Goal: Task Accomplishment & Management: Manage account settings

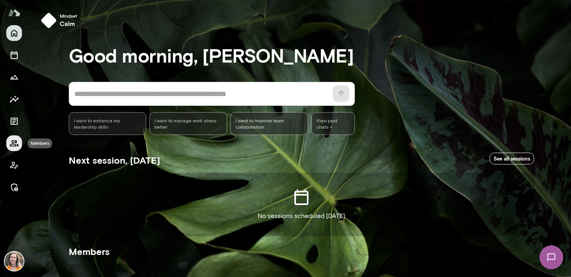
click at [13, 140] on icon "Members" at bounding box center [14, 143] width 9 height 6
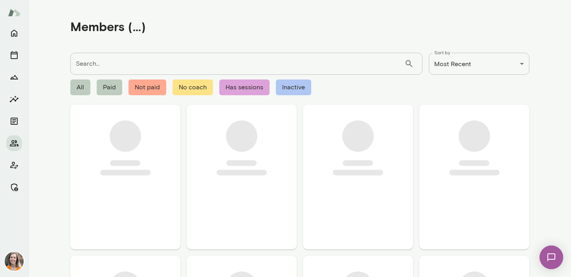
click at [81, 66] on input "Search..." at bounding box center [237, 64] width 334 height 22
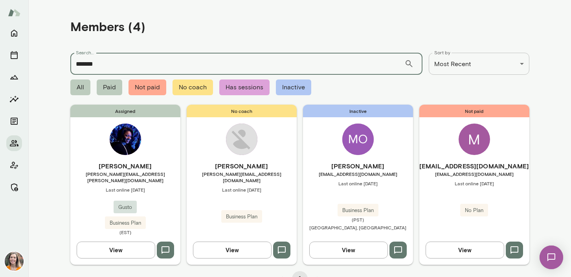
type input "*******"
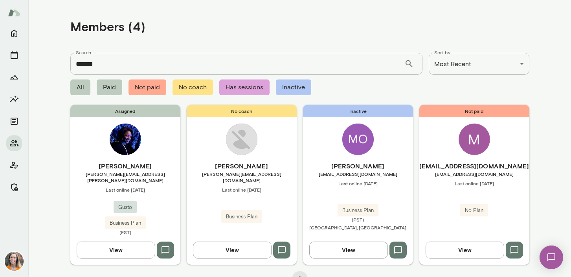
click at [161, 158] on div "Assigned Monique Jackson monique.jackson@gusto.com Last online August 12 Gusto …" at bounding box center [125, 185] width 110 height 160
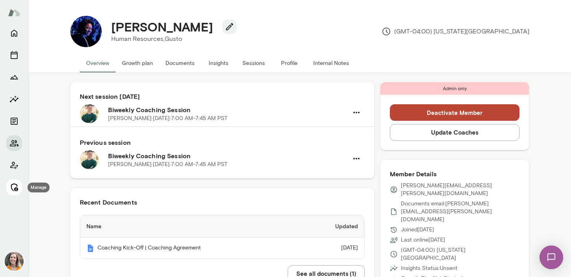
click at [19, 188] on button "Manage" at bounding box center [14, 187] width 16 height 16
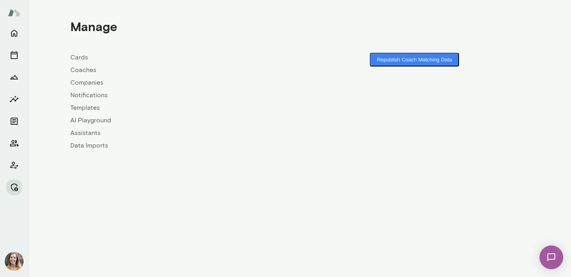
click at [86, 70] on link "Coaches" at bounding box center [184, 69] width 229 height 9
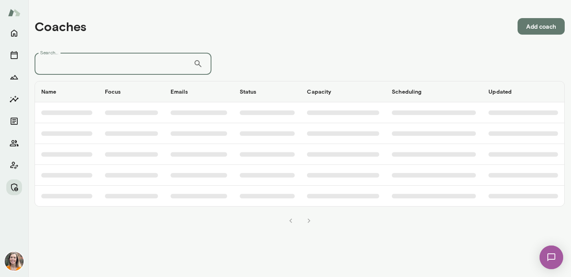
click at [161, 57] on input "Search..." at bounding box center [114, 64] width 159 height 22
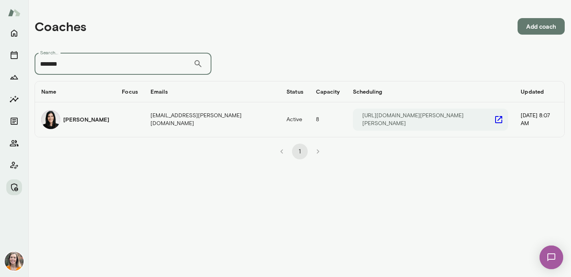
type input "*******"
click at [174, 123] on td "katrinabilella@mento.co" at bounding box center [212, 119] width 136 height 35
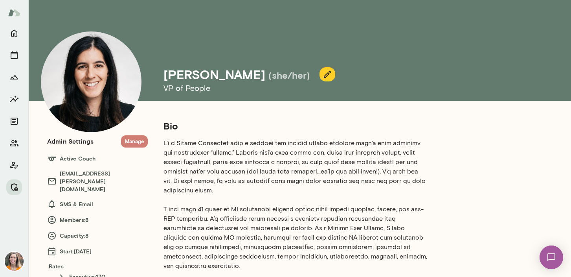
click at [132, 139] on button "Manage" at bounding box center [134, 141] width 27 height 12
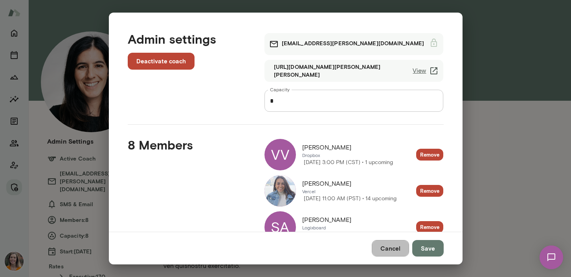
click at [392, 248] on button "Cancel" at bounding box center [390, 248] width 37 height 17
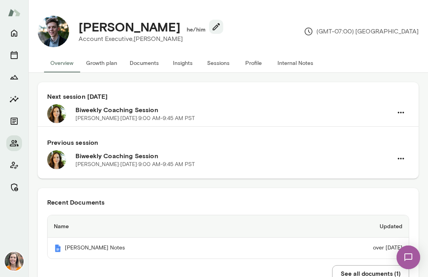
scroll to position [8, 0]
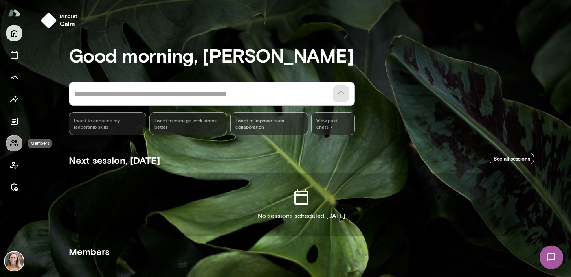
click at [13, 144] on icon "Members" at bounding box center [14, 143] width 9 height 6
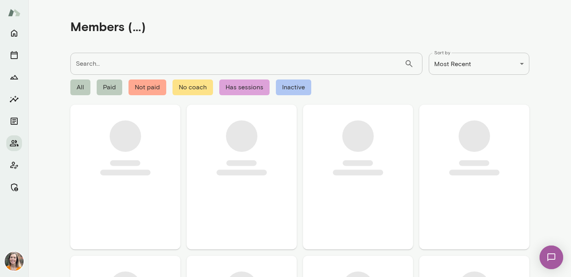
click at [96, 59] on input "Search..." at bounding box center [237, 64] width 334 height 22
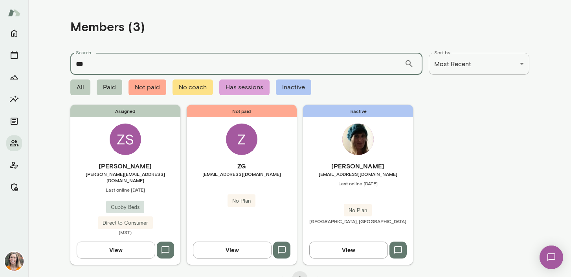
type input "***"
click at [156, 178] on div "[PERSON_NAME] [EMAIL_ADDRESS][DOMAIN_NAME] Last online [DATE] Cubby Beds Direct…" at bounding box center [125, 198] width 110 height 74
